Goal: Find specific page/section

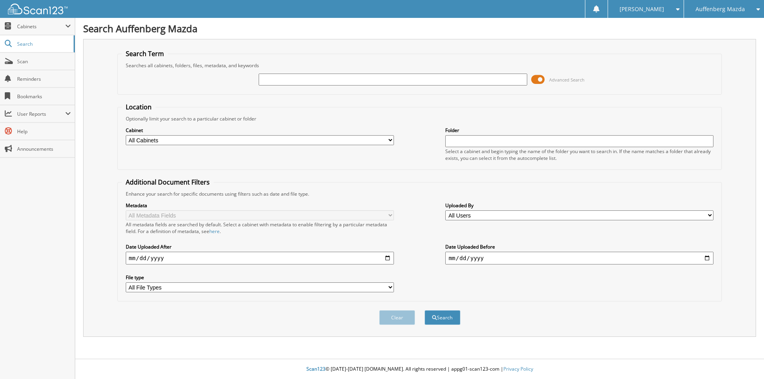
click at [418, 79] on input "text" at bounding box center [392, 80] width 268 height 12
type input "515166"
click at [424, 310] on button "Search" at bounding box center [442, 317] width 36 height 15
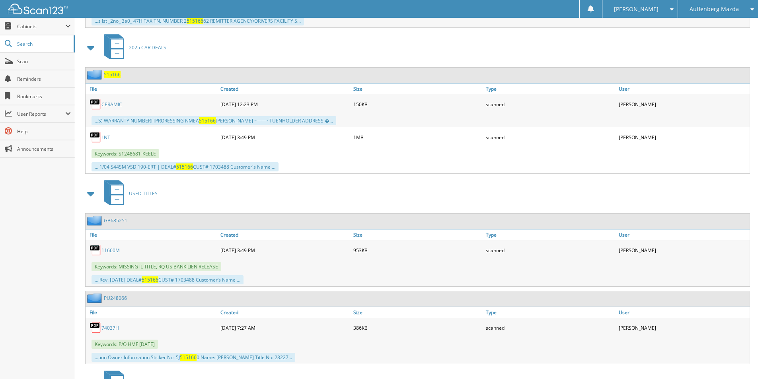
scroll to position [540, 0]
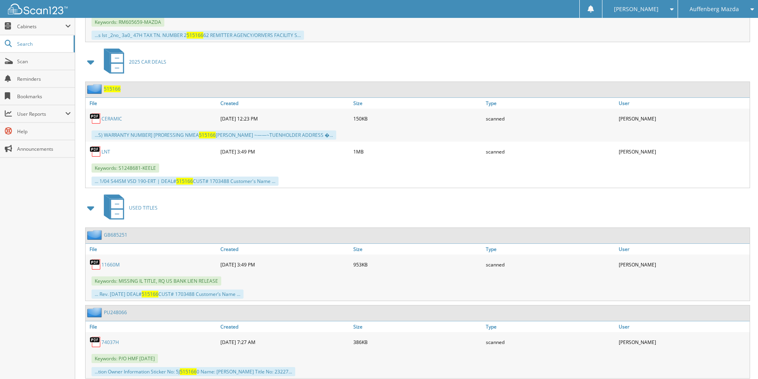
click at [106, 150] on link "LNT" at bounding box center [105, 151] width 9 height 7
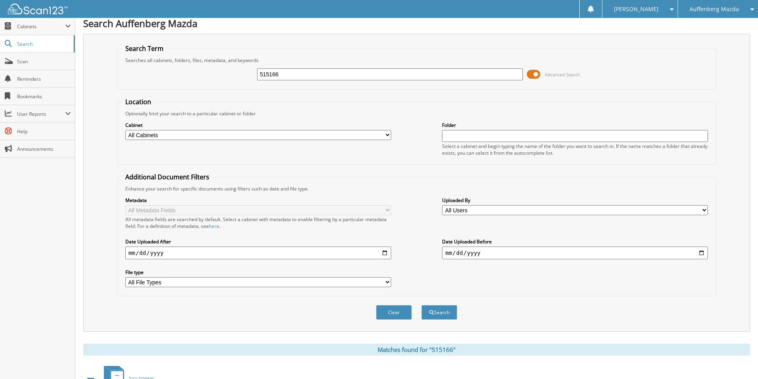
scroll to position [0, 0]
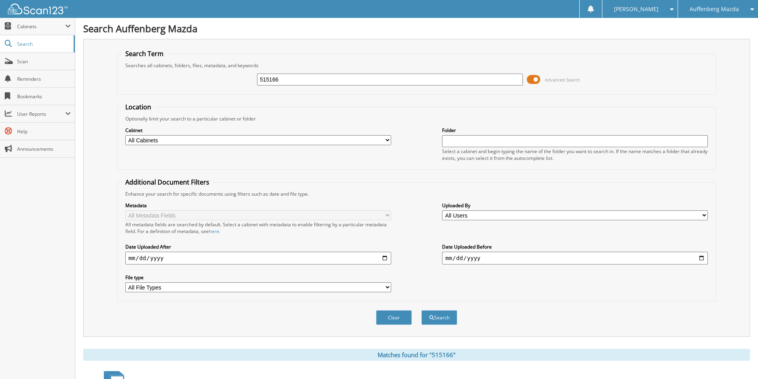
click at [720, 13] on div "Auffenberg Mazda" at bounding box center [718, 9] width 72 height 18
click at [27, 23] on span "Cabinets" at bounding box center [41, 26] width 48 height 7
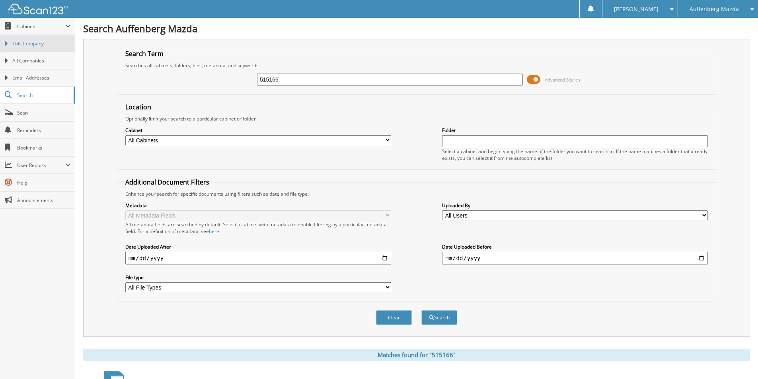
click at [34, 46] on span "This Company" at bounding box center [41, 43] width 58 height 7
